Goal: Navigation & Orientation: Find specific page/section

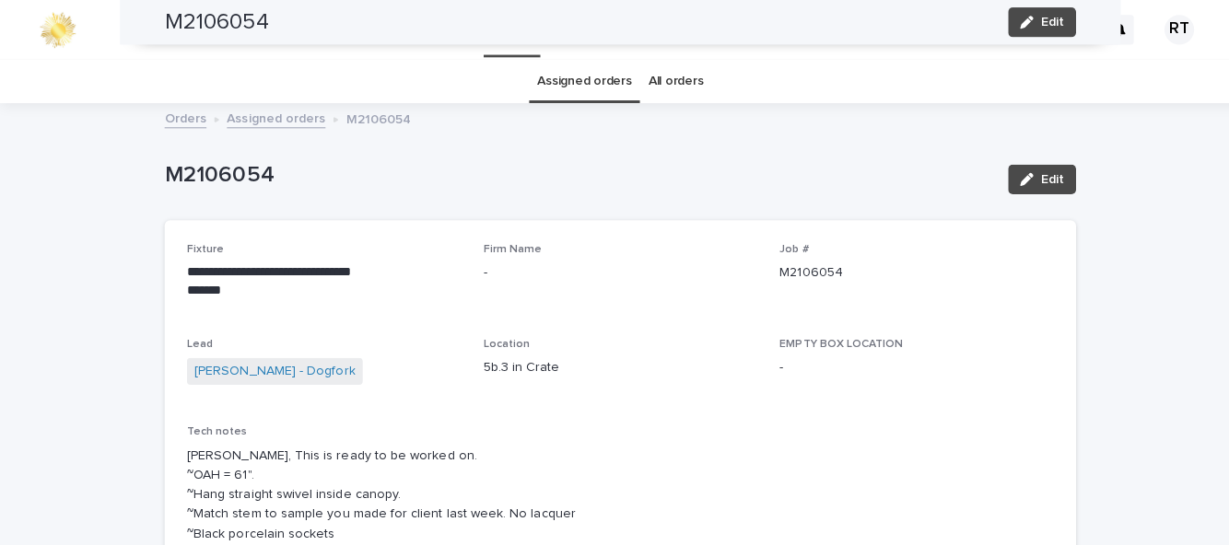
scroll to position [1426, 0]
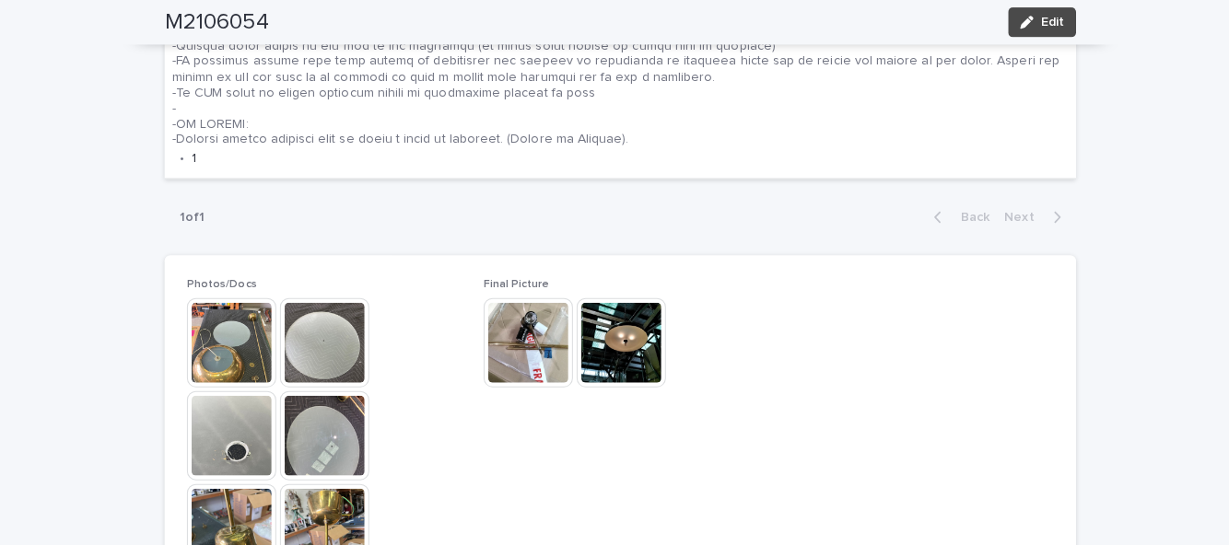
click at [209, 296] on img at bounding box center [229, 340] width 88 height 88
